Goal: Task Accomplishment & Management: Manage account settings

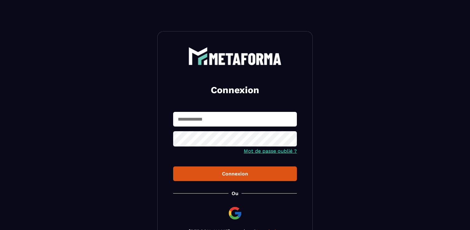
click at [221, 126] on input "text" at bounding box center [235, 119] width 124 height 15
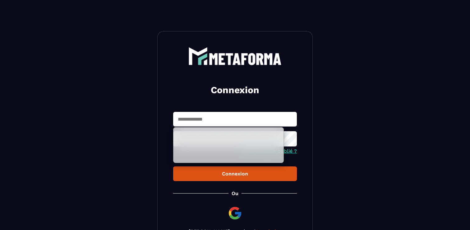
type input "**********"
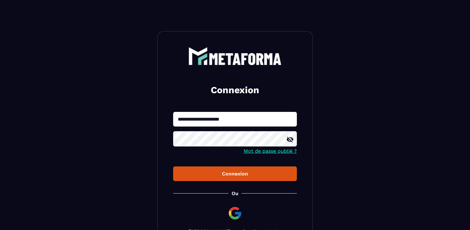
click at [231, 169] on button "Connexion" at bounding box center [235, 173] width 124 height 15
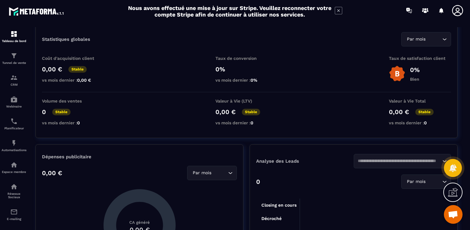
scroll to position [20, 0]
click at [337, 12] on icon at bounding box center [338, 10] width 7 height 7
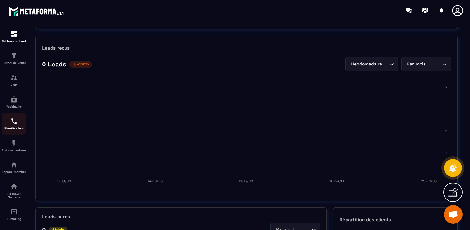
scroll to position [53, 0]
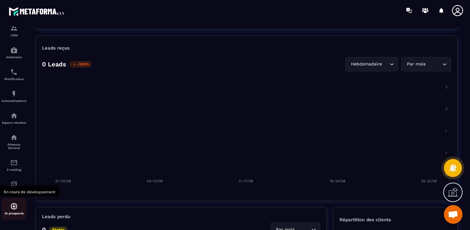
click at [17, 206] on img at bounding box center [13, 205] width 7 height 7
click at [14, 212] on p "IA prospects" at bounding box center [14, 212] width 25 height 3
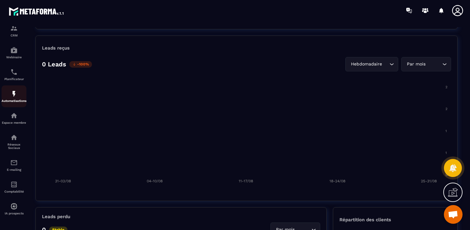
scroll to position [0, 0]
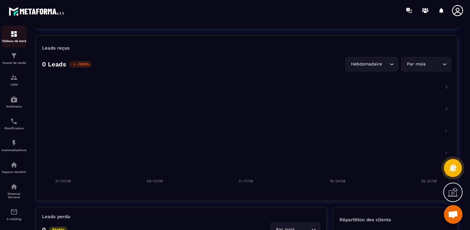
click at [14, 36] on img at bounding box center [13, 33] width 7 height 7
click at [15, 82] on div "CRM" at bounding box center [14, 80] width 25 height 12
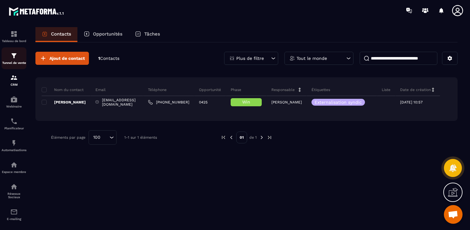
click at [19, 64] on p "Tunnel de vente" at bounding box center [14, 62] width 25 height 3
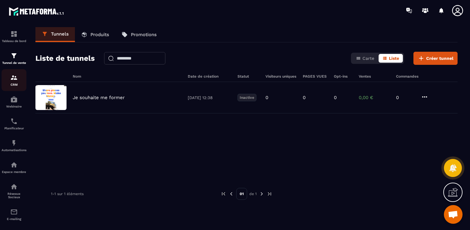
click at [19, 86] on p "CRM" at bounding box center [14, 84] width 25 height 3
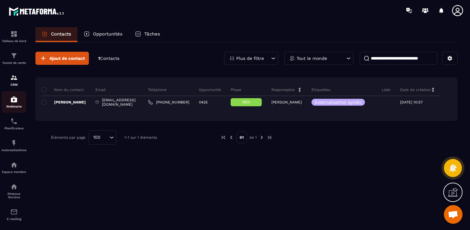
click at [16, 102] on img at bounding box center [13, 98] width 7 height 7
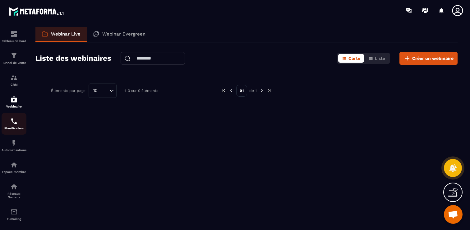
click at [14, 124] on img at bounding box center [13, 120] width 7 height 7
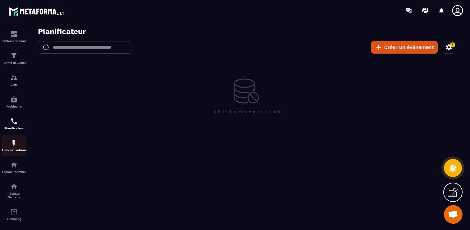
click at [14, 141] on img at bounding box center [13, 142] width 7 height 7
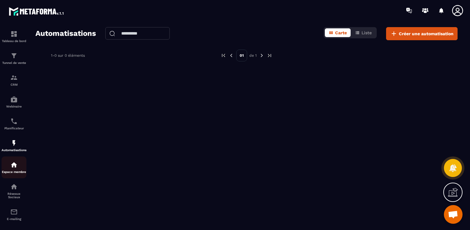
click at [13, 164] on img at bounding box center [13, 164] width 7 height 7
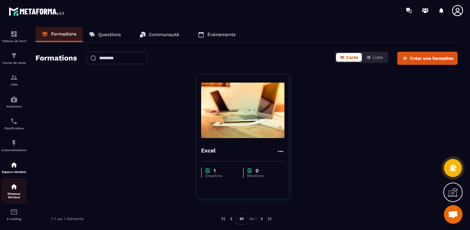
click at [18, 188] on div "Réseaux Sociaux" at bounding box center [14, 191] width 25 height 16
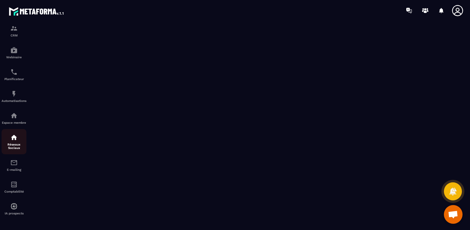
scroll to position [53, 0]
click at [17, 162] on img at bounding box center [13, 162] width 7 height 7
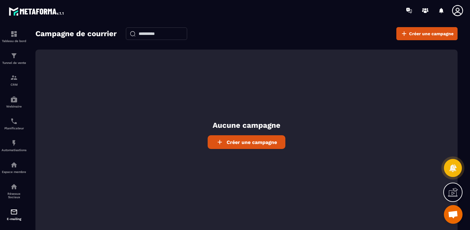
click at [460, 6] on icon at bounding box center [457, 10] width 11 height 11
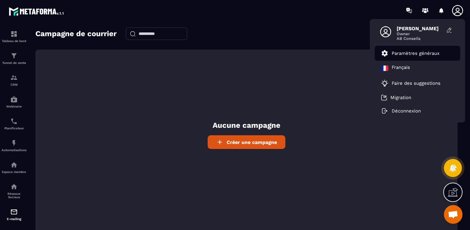
click at [422, 56] on link "Paramètres généraux" at bounding box center [410, 52] width 58 height 7
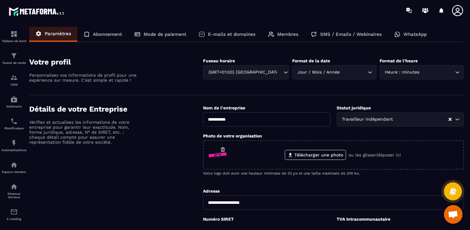
click at [173, 31] on div "Mode de paiement" at bounding box center [160, 34] width 64 height 15
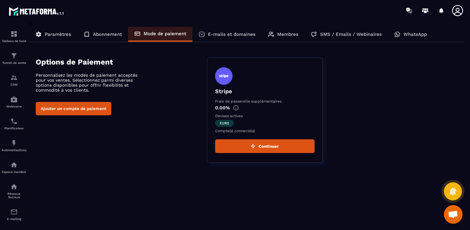
click at [88, 34] on icon at bounding box center [87, 34] width 6 height 6
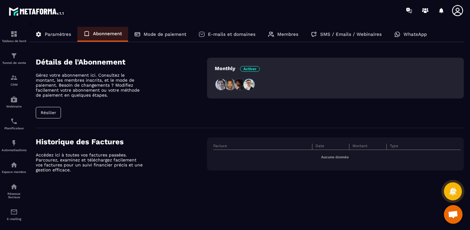
click at [156, 31] on p "Mode de paiement" at bounding box center [165, 34] width 43 height 6
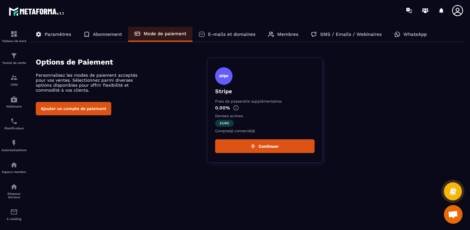
click at [109, 39] on div "Abonnement" at bounding box center [102, 34] width 51 height 15
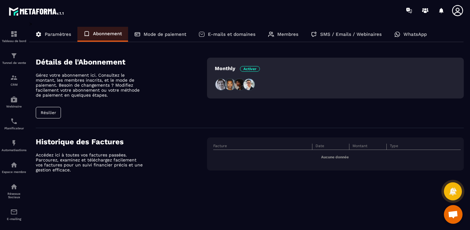
click at [52, 116] on button "Résilier" at bounding box center [48, 113] width 25 height 12
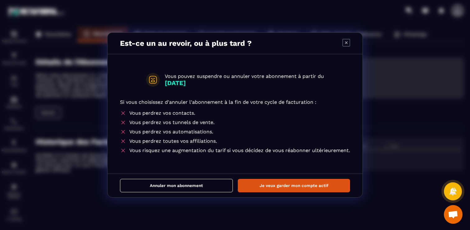
click at [200, 185] on button "Annuler mon abonnement" at bounding box center [176, 185] width 113 height 13
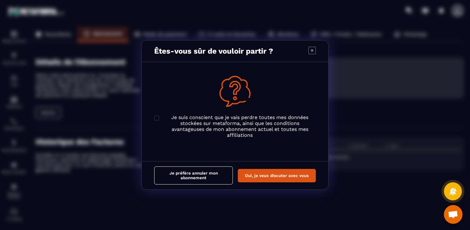
click at [220, 124] on p "Je suis conscient que je vais perdre toutes mes données stockées sur metaforma,…" at bounding box center [240, 126] width 152 height 24
click at [210, 175] on button "Je préfère annuler mon abonnement" at bounding box center [193, 175] width 79 height 18
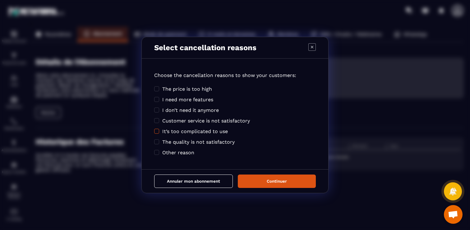
click at [196, 132] on span "It’s too complicated to use" at bounding box center [195, 131] width 66 height 6
click at [193, 151] on span "Other reason" at bounding box center [178, 152] width 32 height 6
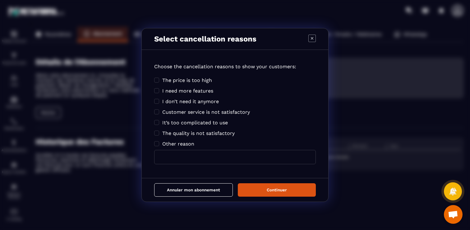
click at [193, 155] on input "Modal window" at bounding box center [235, 157] width 162 height 14
type input "**********"
click at [285, 194] on button "Continuer" at bounding box center [277, 189] width 78 height 13
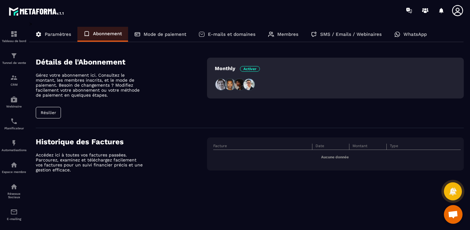
click at [166, 35] on p "Mode de paiement" at bounding box center [165, 34] width 43 height 6
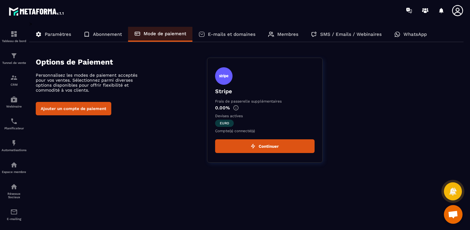
click at [113, 36] on p "Abonnement" at bounding box center [107, 34] width 29 height 6
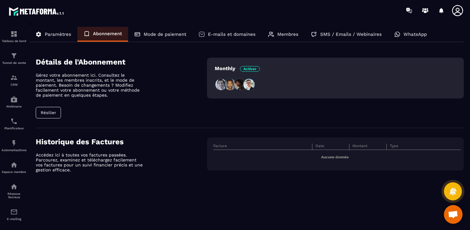
click at [159, 32] on p "Mode de paiement" at bounding box center [165, 34] width 43 height 6
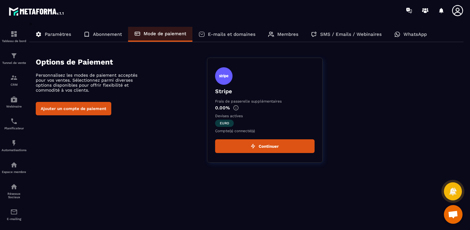
click at [117, 35] on p "Abonnement" at bounding box center [107, 34] width 29 height 6
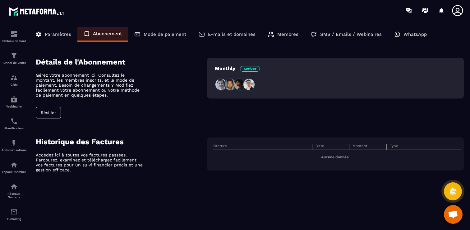
click at [54, 114] on button "Résilier" at bounding box center [48, 113] width 25 height 12
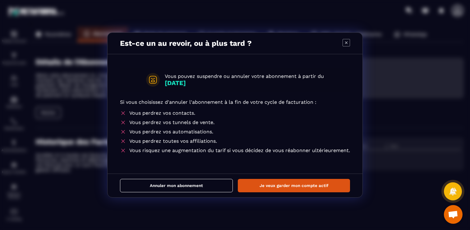
click at [207, 187] on button "Annuler mon abonnement" at bounding box center [176, 185] width 113 height 13
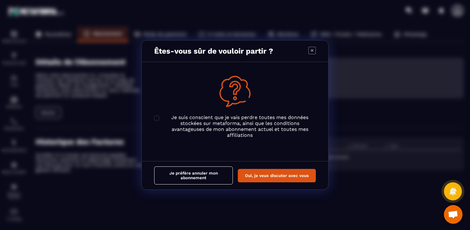
click at [192, 122] on p "Je suis conscient que je vais perdre toutes mes données stockées sur metaforma,…" at bounding box center [240, 126] width 152 height 24
click at [198, 178] on button "Je préfère annuler mon abonnement" at bounding box center [193, 175] width 79 height 18
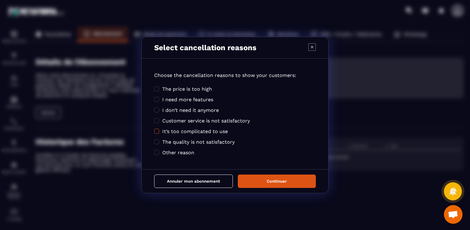
click at [188, 129] on span "It’s too complicated to use" at bounding box center [195, 131] width 66 height 6
click at [184, 154] on span "Other reason" at bounding box center [178, 152] width 32 height 6
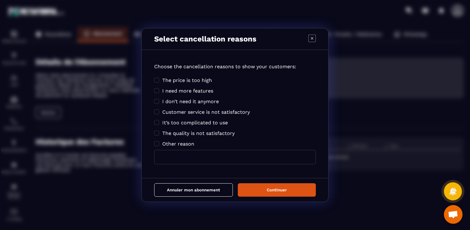
click at [186, 164] on div "Choose the cancellation reasons to show your customers: The price is too high I…" at bounding box center [235, 117] width 187 height 122
click at [191, 159] on input "Modal window" at bounding box center [235, 157] width 162 height 14
type input "**********"
click at [200, 196] on button "Annuler mon abonnement" at bounding box center [193, 189] width 79 height 13
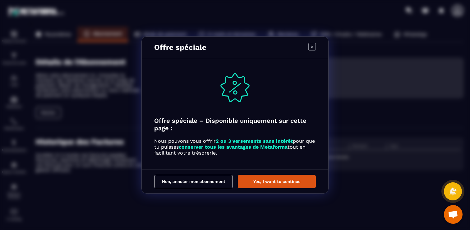
click at [255, 180] on button "Yes, I want to continue" at bounding box center [277, 180] width 78 height 13
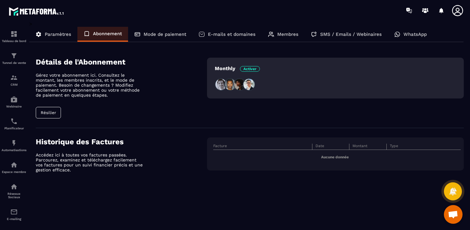
click at [50, 113] on button "Résilier" at bounding box center [48, 113] width 25 height 12
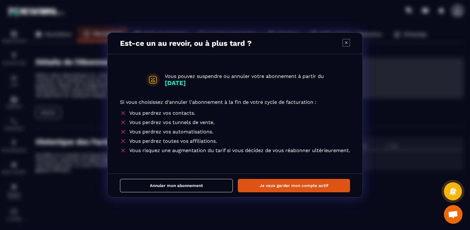
click at [181, 182] on button "Annuler mon abonnement" at bounding box center [176, 185] width 113 height 13
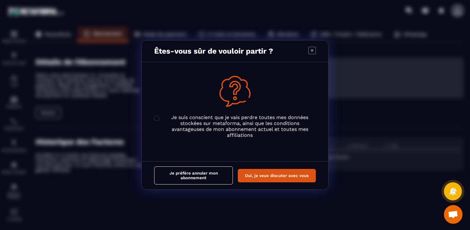
click at [207, 126] on p "Je suis conscient que je vais perdre toutes mes données stockées sur metaforma,…" at bounding box center [240, 126] width 152 height 24
click at [203, 178] on button "Je préfère annuler mon abonnement" at bounding box center [193, 175] width 79 height 18
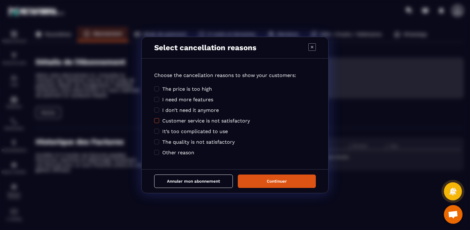
click at [195, 123] on span "Customer service is not satisfactory" at bounding box center [206, 121] width 88 height 6
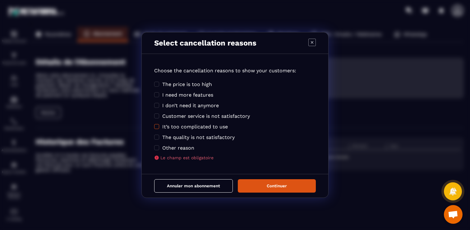
click at [195, 127] on span "It’s too complicated to use" at bounding box center [195, 126] width 66 height 6
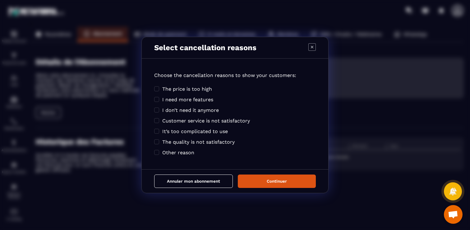
click at [190, 155] on div "Choose the cancellation reasons to show your customers: The price is too high I…" at bounding box center [235, 117] width 187 height 104
click at [190, 154] on span "Other reason" at bounding box center [178, 152] width 32 height 6
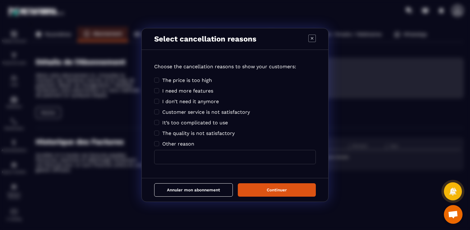
click at [191, 159] on input "Modal window" at bounding box center [235, 157] width 162 height 14
type input "**********"
click at [185, 191] on button "Annuler mon abonnement" at bounding box center [193, 189] width 79 height 13
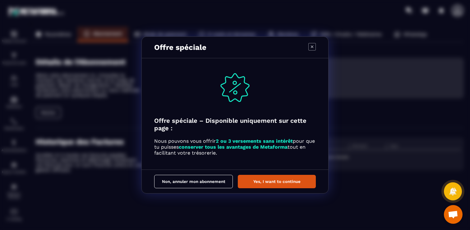
click at [220, 180] on button "Non, annuler mon abonnement" at bounding box center [193, 180] width 79 height 13
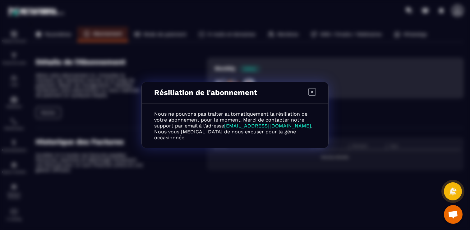
click at [312, 93] on icon "Modal window" at bounding box center [312, 91] width 7 height 7
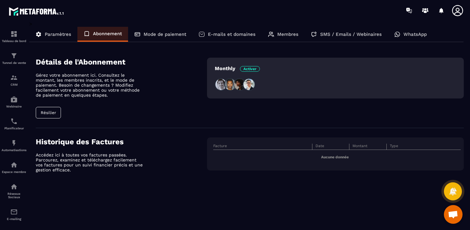
click at [441, 210] on div "> Paramètres Abonnement Mode de paiement E-mails et domaines Membres SMS / Emai…" at bounding box center [246, 121] width 435 height 200
click at [286, 36] on p "Membres" at bounding box center [287, 34] width 21 height 6
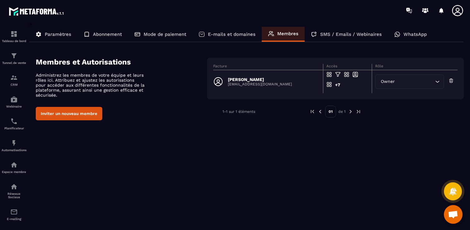
click at [65, 33] on p "Paramètres" at bounding box center [58, 34] width 26 height 6
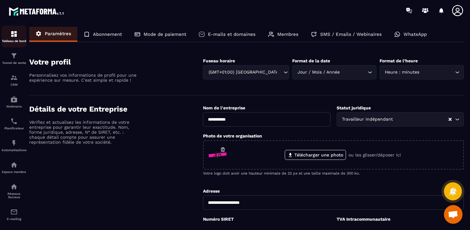
click at [14, 33] on img at bounding box center [13, 33] width 7 height 7
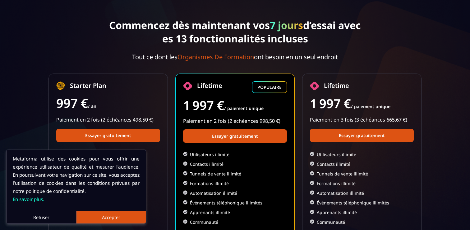
scroll to position [30, 0]
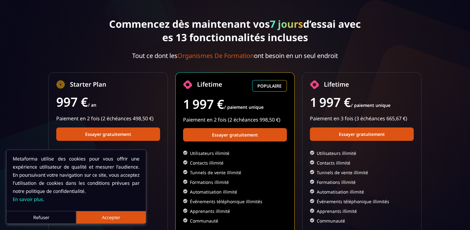
click at [42, 221] on button "Refuser" at bounding box center [42, 217] width 70 height 12
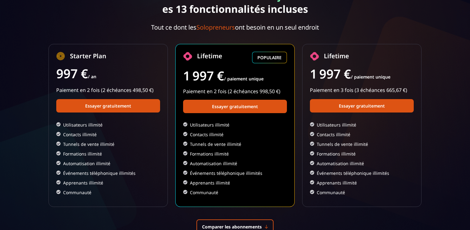
scroll to position [112, 0]
